Goal: Task Accomplishment & Management: Use online tool/utility

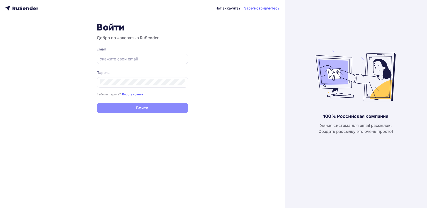
click at [141, 59] on input "text" at bounding box center [142, 59] width 85 height 6
paste input "[EMAIL_ADDRESS][DOMAIN_NAME]"
type input "[EMAIL_ADDRESS][DOMAIN_NAME]"
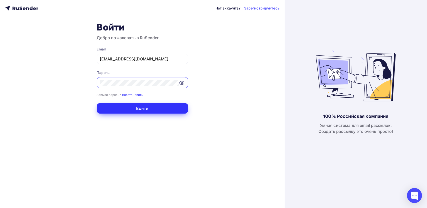
click at [150, 109] on button "Войти" at bounding box center [142, 108] width 91 height 11
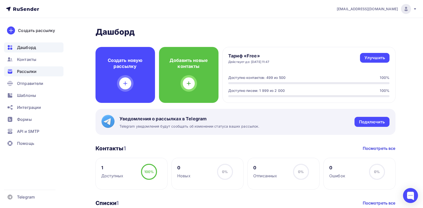
click at [17, 70] on span "Рассылки" at bounding box center [27, 72] width 20 height 6
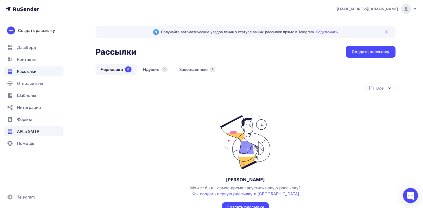
click at [32, 132] on span "API и SMTP" at bounding box center [28, 132] width 22 height 6
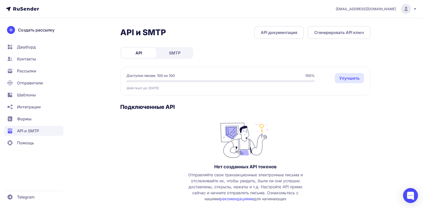
click at [178, 55] on span "SMTP" at bounding box center [175, 53] width 12 height 6
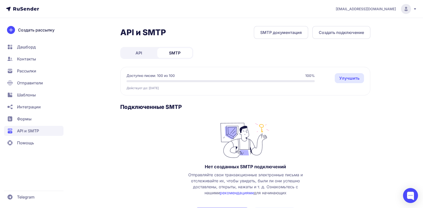
click at [342, 79] on link "Улучшить" at bounding box center [349, 78] width 29 height 10
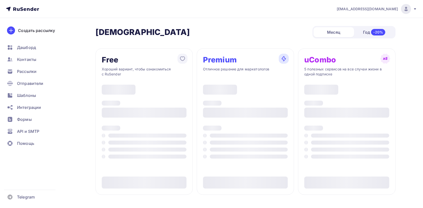
type input "500"
type input "100"
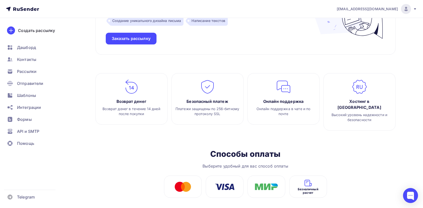
scroll to position [565, 0]
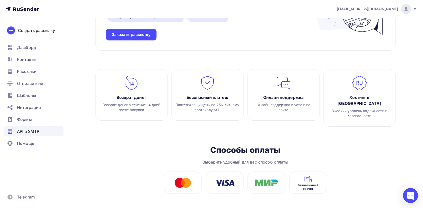
click at [29, 129] on span "API и SMTP" at bounding box center [28, 132] width 22 height 6
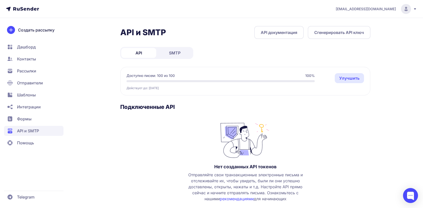
click at [166, 58] on link "SMTP" at bounding box center [174, 53] width 35 height 10
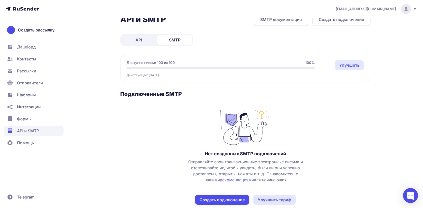
scroll to position [22, 0]
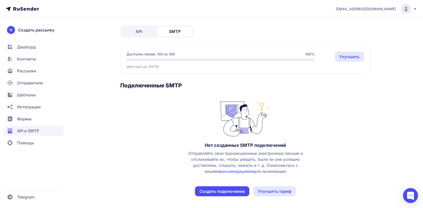
click at [215, 187] on button "Создать подключение" at bounding box center [222, 192] width 54 height 10
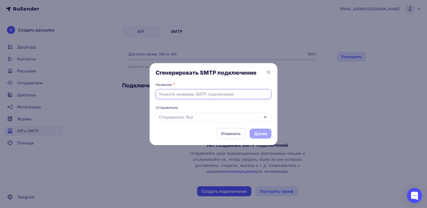
click at [184, 97] on input "text" at bounding box center [214, 94] width 116 height 10
type input "First"
click at [191, 120] on div "Отправители: Все" at bounding box center [214, 117] width 116 height 10
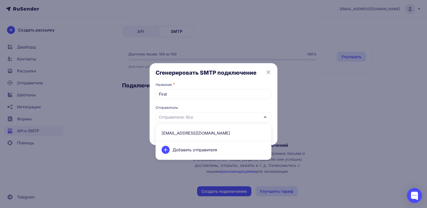
click at [176, 136] on span "[EMAIL_ADDRESS][DOMAIN_NAME]" at bounding box center [214, 133] width 110 height 12
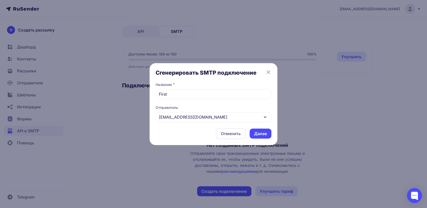
click at [189, 79] on div "Сгенерировать SMTP подключение Название * First Отправитель info@weramail.com i…" at bounding box center [214, 104] width 116 height 70
click at [262, 130] on button "Далее" at bounding box center [261, 134] width 22 height 10
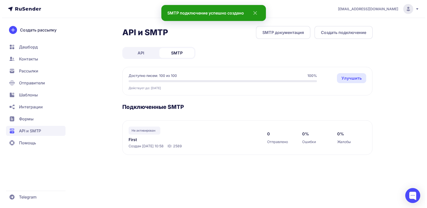
scroll to position [0, 0]
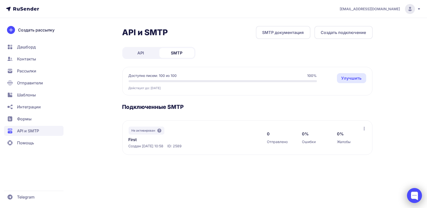
click at [415, 193] on div at bounding box center [414, 195] width 15 height 15
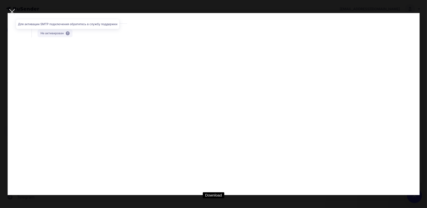
click at [11, 12] on div at bounding box center [12, 12] width 18 height 18
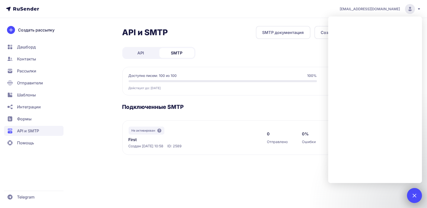
click at [415, 195] on div at bounding box center [414, 195] width 7 height 7
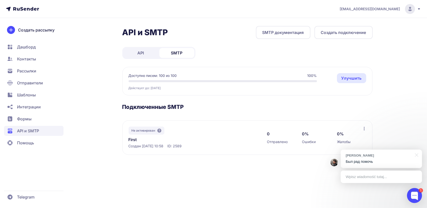
click at [362, 160] on p "Был рад помочь" at bounding box center [381, 161] width 71 height 5
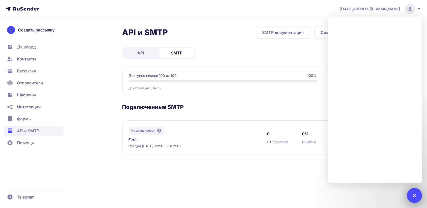
click at [416, 195] on div at bounding box center [414, 195] width 7 height 7
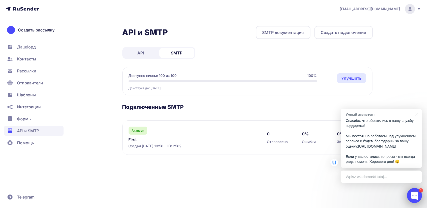
click at [420, 194] on div at bounding box center [414, 195] width 15 height 15
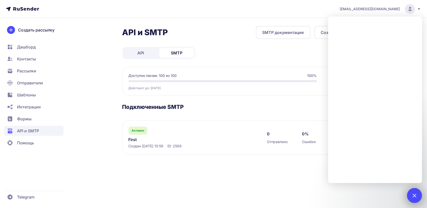
click at [415, 195] on div at bounding box center [414, 195] width 7 height 7
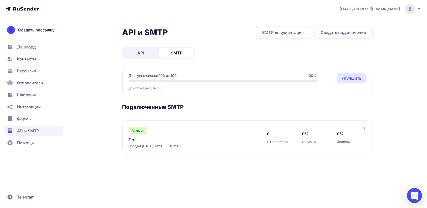
click at [362, 128] on div "0 Отправлено 0% Ошибки 0% Жалобы" at bounding box center [314, 138] width 95 height 22
click at [363, 129] on icon at bounding box center [364, 129] width 4 height 4
click at [294, 112] on section "Подключенные SMTP Активен First Создан 31.08.2025, 10:58 ID: 2589 0 Отправлено …" at bounding box center [247, 130] width 251 height 52
click at [136, 139] on link "First" at bounding box center [180, 140] width 103 height 6
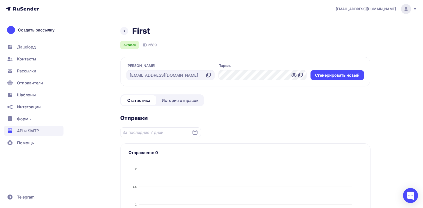
click at [208, 73] on icon at bounding box center [209, 74] width 3 height 3
click at [301, 75] on icon at bounding box center [301, 75] width 6 height 6
click at [178, 101] on span "История отправок" at bounding box center [180, 101] width 37 height 6
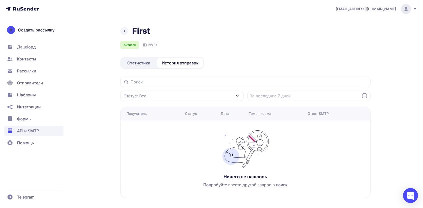
click at [136, 68] on div "Статистика История отправок" at bounding box center [162, 63] width 84 height 12
click at [123, 27] on link at bounding box center [124, 31] width 8 height 8
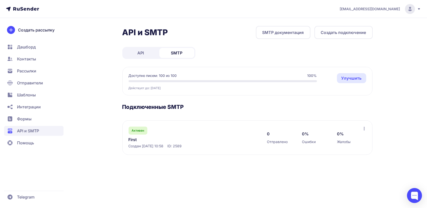
click at [133, 141] on link "First" at bounding box center [180, 140] width 103 height 6
click at [362, 132] on div "0 Отправлено 0% Ошибки 0% Жалобы" at bounding box center [316, 138] width 99 height 22
click at [362, 129] on icon at bounding box center [364, 129] width 4 height 4
click at [298, 104] on h3 "Подключенные SMTP" at bounding box center [247, 107] width 251 height 7
click at [280, 34] on link "SMTP документация" at bounding box center [283, 32] width 55 height 13
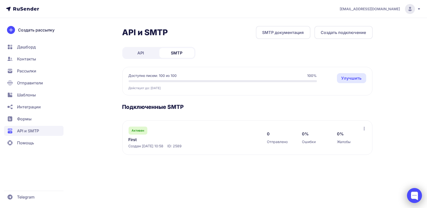
click at [410, 192] on div at bounding box center [414, 195] width 15 height 15
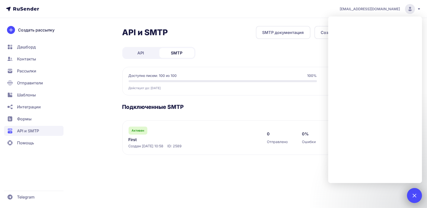
click at [418, 192] on div "1" at bounding box center [414, 195] width 15 height 15
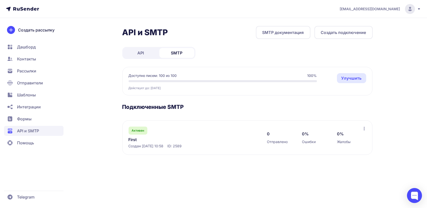
click at [365, 128] on icon at bounding box center [364, 129] width 4 height 4
click at [289, 124] on div "Активен First Создан 31.08.2025, 10:58 ID: 2589 0 Отправлено 0% Ошибки 0% Жалоб…" at bounding box center [247, 138] width 250 height 35
click at [143, 133] on div "Активен" at bounding box center [138, 131] width 19 height 8
click at [134, 141] on link "First" at bounding box center [180, 140] width 103 height 6
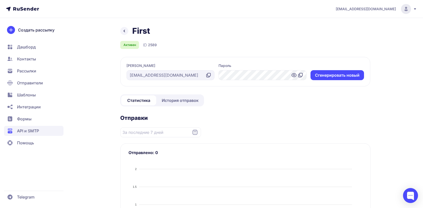
click at [183, 107] on div "Статистика История отправок" at bounding box center [162, 101] width 84 height 12
click at [184, 98] on span "История отправок" at bounding box center [180, 101] width 37 height 6
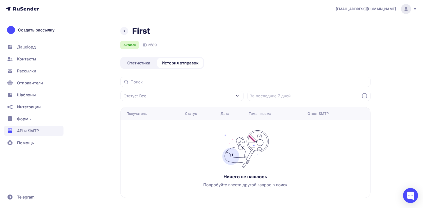
click at [144, 66] on link "Статистика" at bounding box center [138, 63] width 35 height 10
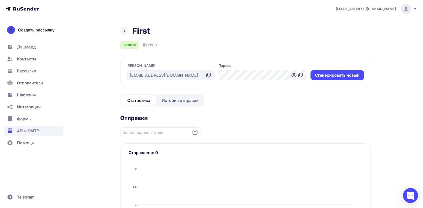
click at [297, 74] on icon at bounding box center [294, 75] width 6 height 6
click at [191, 80] on section "Логин info@weramail.com Пароль Cгенерировать новый" at bounding box center [245, 72] width 250 height 30
click at [208, 76] on icon at bounding box center [209, 75] width 6 height 6
click at [302, 74] on icon at bounding box center [301, 75] width 6 height 6
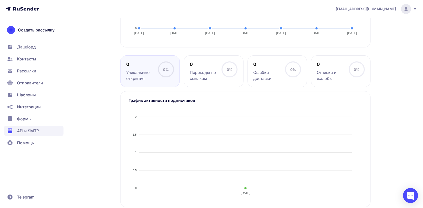
scroll to position [218, 0]
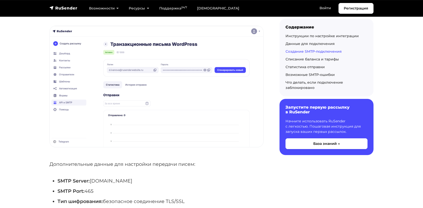
scroll to position [1001, 0]
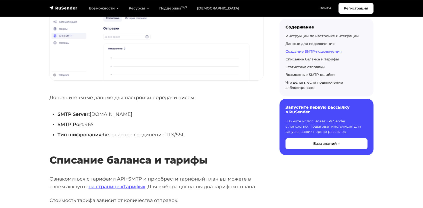
click at [89, 121] on li "SMTP Port: 465" at bounding box center [161, 125] width 206 height 8
copy li "465"
drag, startPoint x: 90, startPoint y: 105, endPoint x: 95, endPoint y: 106, distance: 4.8
click at [95, 111] on li "SMTP Server: smtp.rusender.ru" at bounding box center [161, 115] width 206 height 8
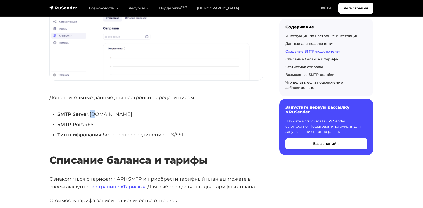
click at [95, 111] on li "SMTP Server: smtp.rusender.ru" at bounding box center [161, 115] width 206 height 8
drag, startPoint x: 91, startPoint y: 106, endPoint x: 145, endPoint y: 105, distance: 54.3
click at [145, 111] on li "SMTP Server: smtp.rusender.ru" at bounding box center [161, 115] width 206 height 8
copy li "smtp.rusender.ru"
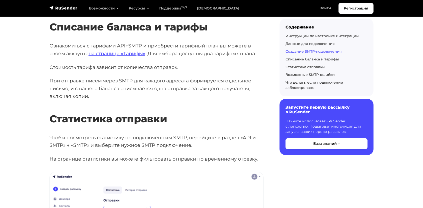
scroll to position [934, 0]
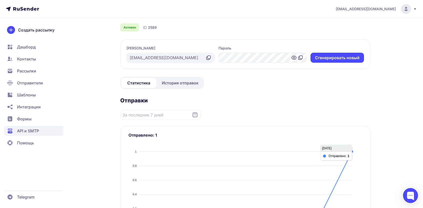
scroll to position [84, 0]
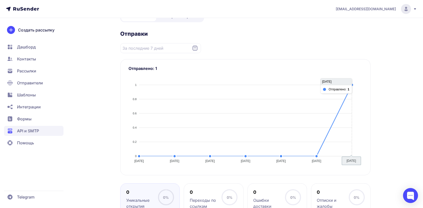
click at [346, 89] on div at bounding box center [246, 122] width 234 height 88
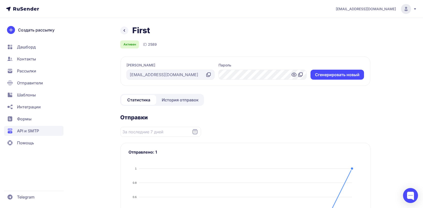
scroll to position [0, 0]
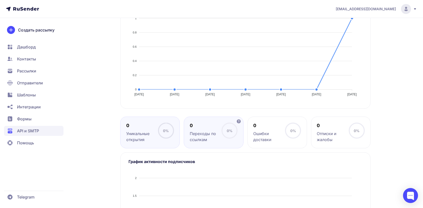
click at [215, 130] on div "0 Переходы по ссылкам" at bounding box center [206, 133] width 32 height 20
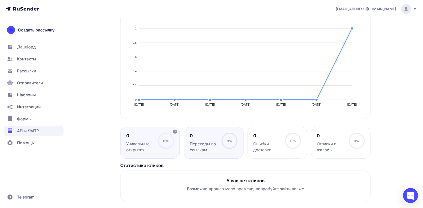
scroll to position [141, 0]
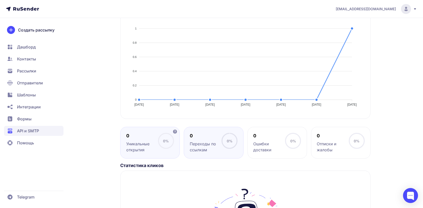
click at [152, 141] on div "Уникальные открытия" at bounding box center [142, 147] width 32 height 12
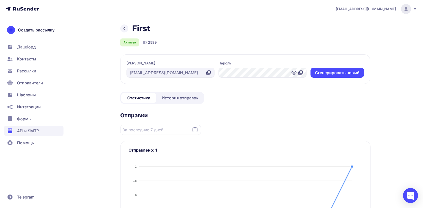
scroll to position [0, 0]
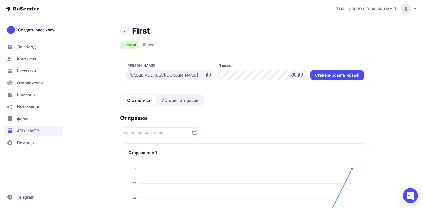
click at [175, 100] on span "История отправок" at bounding box center [180, 101] width 37 height 6
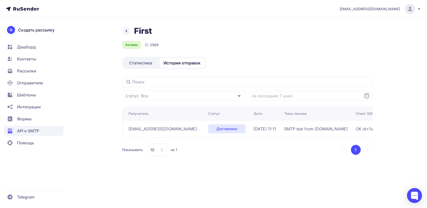
drag, startPoint x: 329, startPoint y: 130, endPoint x: 342, endPoint y: 130, distance: 13.0
click at [330, 130] on span "SMTP test from [DOMAIN_NAME]" at bounding box center [317, 129] width 64 height 6
click at [370, 129] on span "OK id=1use5a-000000007VT-2OBI" at bounding box center [418, 129] width 125 height 6
drag, startPoint x: 350, startPoint y: 131, endPoint x: 359, endPoint y: 135, distance: 10.6
click at [354, 132] on td "SMTP test from [DOMAIN_NAME]" at bounding box center [319, 128] width 72 height 17
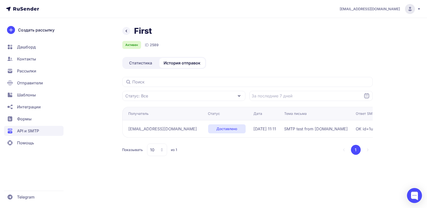
drag, startPoint x: 364, startPoint y: 125, endPoint x: 354, endPoint y: 127, distance: 9.9
click at [355, 125] on tr "stepanishina.nurzhanat1996@mail.ru Доставлено 31.08.2025, 11:11 SMTP test from …" at bounding box center [304, 128] width 365 height 17
click at [348, 130] on span "SMTP test from [DOMAIN_NAME]" at bounding box center [317, 129] width 64 height 6
click at [352, 130] on div "SMTP test from [DOMAIN_NAME]" at bounding box center [319, 129] width 68 height 6
click at [352, 115] on div "Тема письма" at bounding box center [319, 113] width 68 height 5
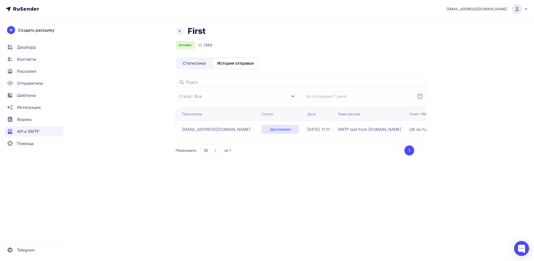
drag, startPoint x: 424, startPoint y: 0, endPoint x: 380, endPoint y: 171, distance: 176.2
click at [379, 171] on div "stepanishina.nurzhanat1996@mail.ru First Активен ID 2589 Статистика История отп…" at bounding box center [267, 130] width 534 height 261
click at [420, 121] on td "OK id=1use5a-000000007VT-2OBI" at bounding box center [473, 128] width 133 height 17
click at [330, 128] on span "31.08.2025, 11:11" at bounding box center [318, 129] width 23 height 6
drag, startPoint x: 340, startPoint y: 127, endPoint x: 301, endPoint y: 126, distance: 38.6
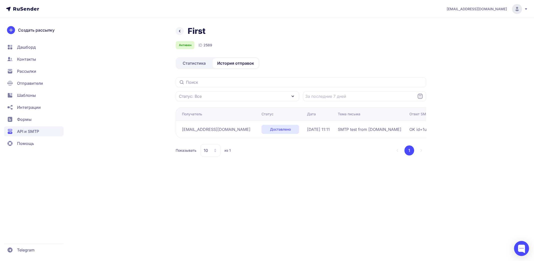
click at [301, 126] on tr "stepanishina.nurzhanat1996@mail.ru Доставлено 31.08.2025, 11:11 SMTP test from …" at bounding box center [358, 128] width 365 height 17
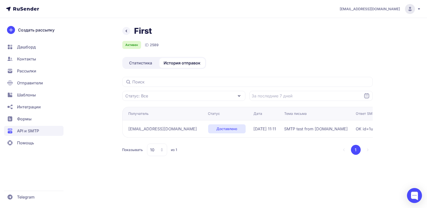
drag, startPoint x: 526, startPoint y: 0, endPoint x: 236, endPoint y: 193, distance: 348.1
click at [235, 193] on div "stepanishina.nurzhanat1996@mail.ru First Активен ID 2589 Статистика История отп…" at bounding box center [213, 104] width 427 height 208
drag, startPoint x: 293, startPoint y: 128, endPoint x: 359, endPoint y: 126, distance: 65.8
click at [354, 126] on td "SMTP test from [DOMAIN_NAME]" at bounding box center [319, 128] width 72 height 17
copy span "SMTP test from [DOMAIN_NAME]"
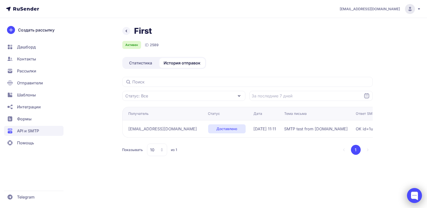
click at [415, 194] on div at bounding box center [414, 195] width 15 height 15
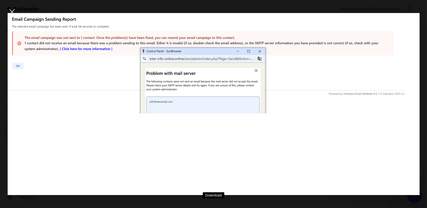
click at [11, 11] on div at bounding box center [12, 12] width 18 height 18
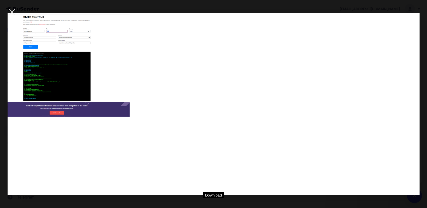
click at [10, 14] on div at bounding box center [12, 12] width 18 height 18
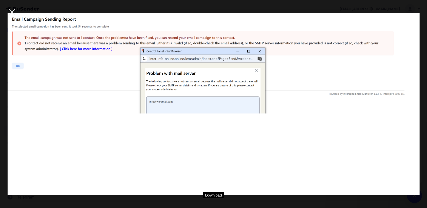
click at [13, 12] on div at bounding box center [12, 12] width 18 height 18
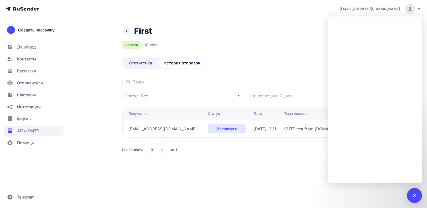
click at [137, 66] on link "Статистика" at bounding box center [140, 63] width 35 height 10
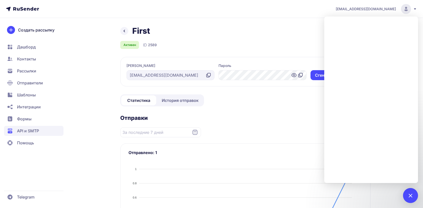
click at [175, 103] on span "История отправок" at bounding box center [180, 101] width 37 height 6
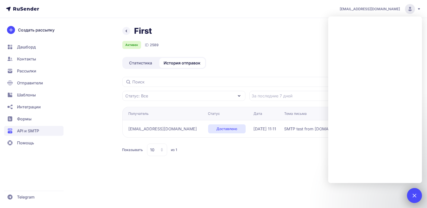
click at [414, 195] on div at bounding box center [414, 195] width 7 height 7
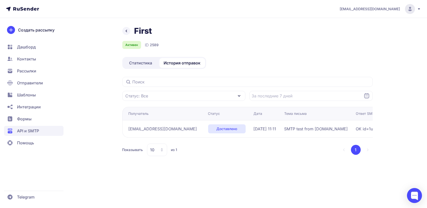
click at [138, 60] on span "Статистика" at bounding box center [140, 63] width 23 height 6
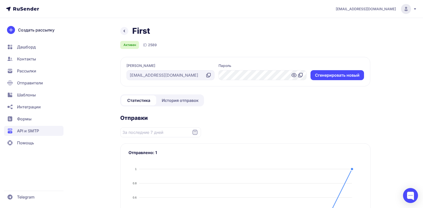
drag, startPoint x: 323, startPoint y: 10, endPoint x: 401, endPoint y: 12, distance: 78.1
click at [401, 12] on header "[EMAIL_ADDRESS][DOMAIN_NAME]" at bounding box center [211, 9] width 423 height 18
copy span "[EMAIL_ADDRESS][DOMAIN_NAME]"
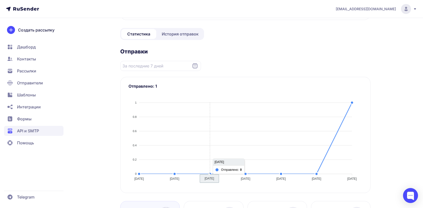
scroll to position [133, 0]
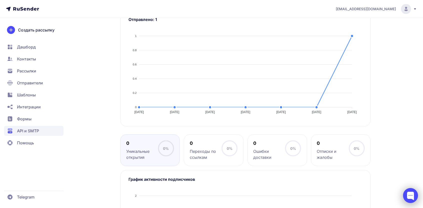
click at [408, 193] on div at bounding box center [410, 195] width 15 height 15
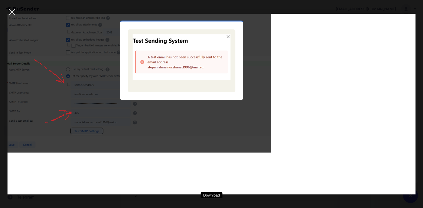
click at [8, 10] on div at bounding box center [12, 12] width 18 height 18
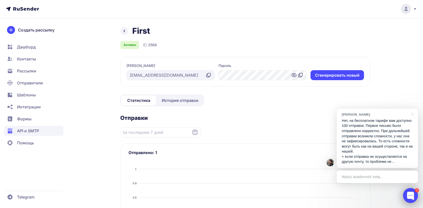
click at [413, 195] on div at bounding box center [410, 195] width 15 height 15
